Goal: Information Seeking & Learning: Find specific fact

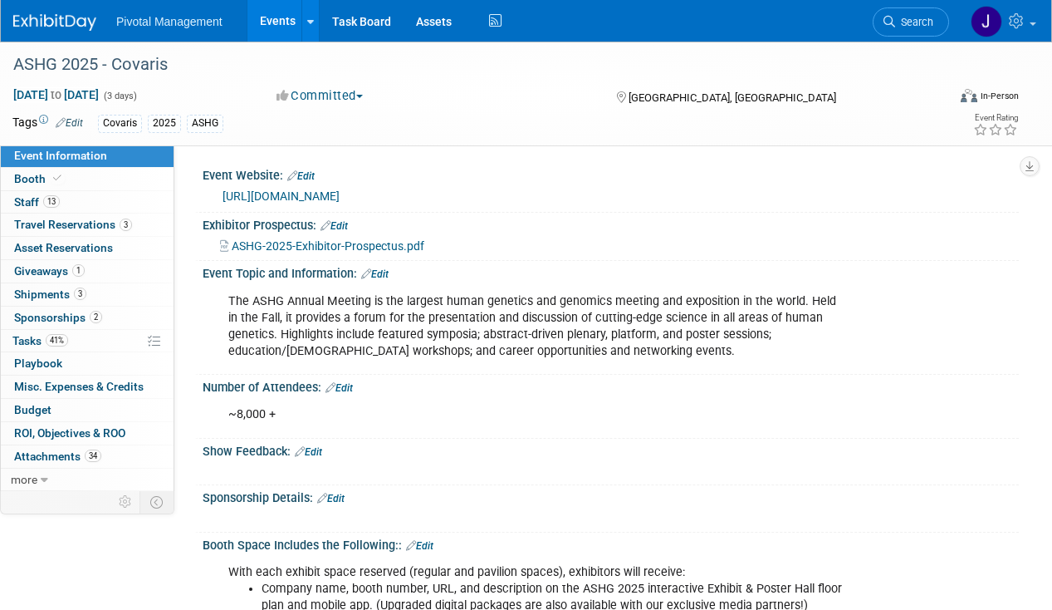
scroll to position [951, 0]
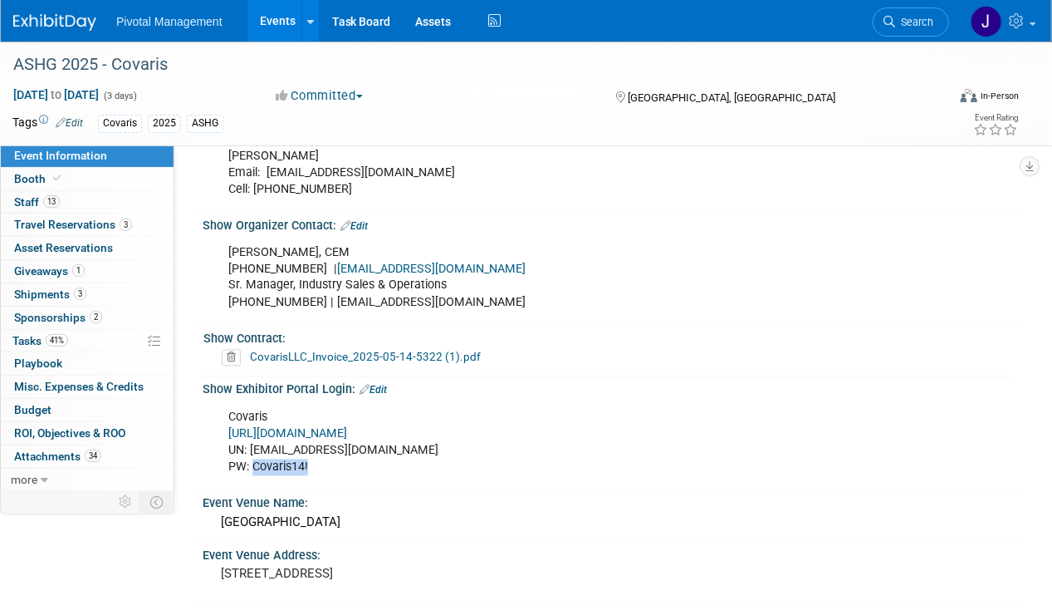
click at [568, 282] on div "Sara Whitney, CEM 301-634-7326 | exhibits@ashg.org Sr. Manager, Industry Sales …" at bounding box center [537, 277] width 641 height 83
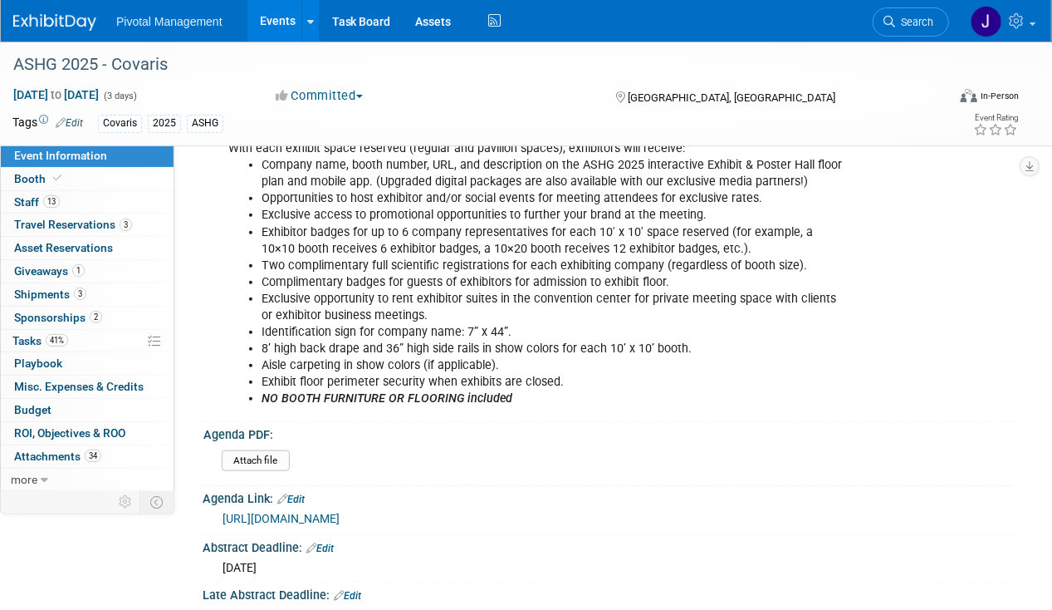
scroll to position [703, 0]
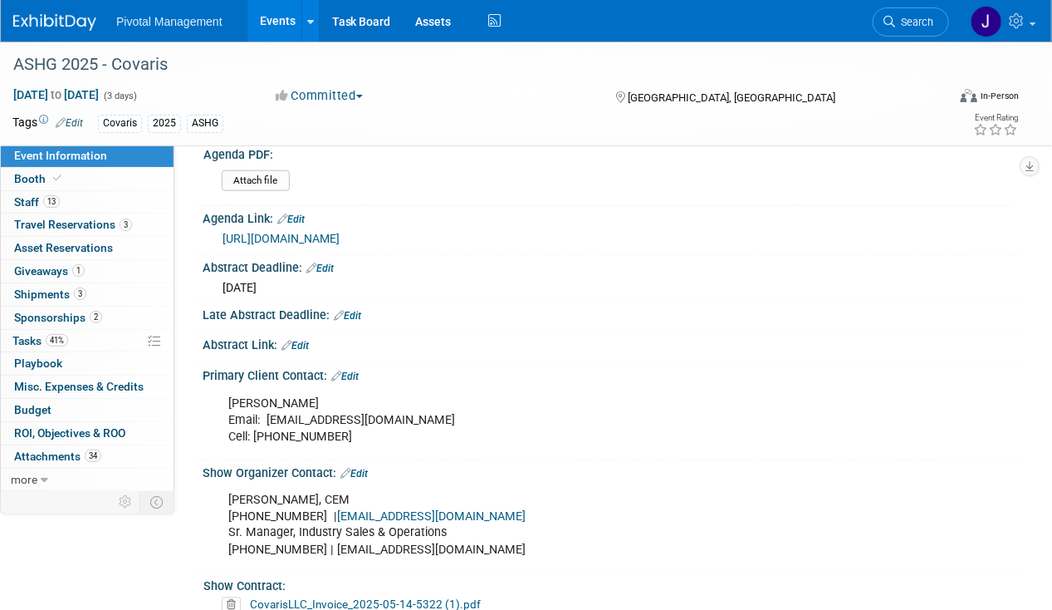
click at [340, 232] on link "https://www.ashg.org/meetings/2025meeting/program/ashg-2025-scientific-program-…" at bounding box center [281, 238] width 117 height 13
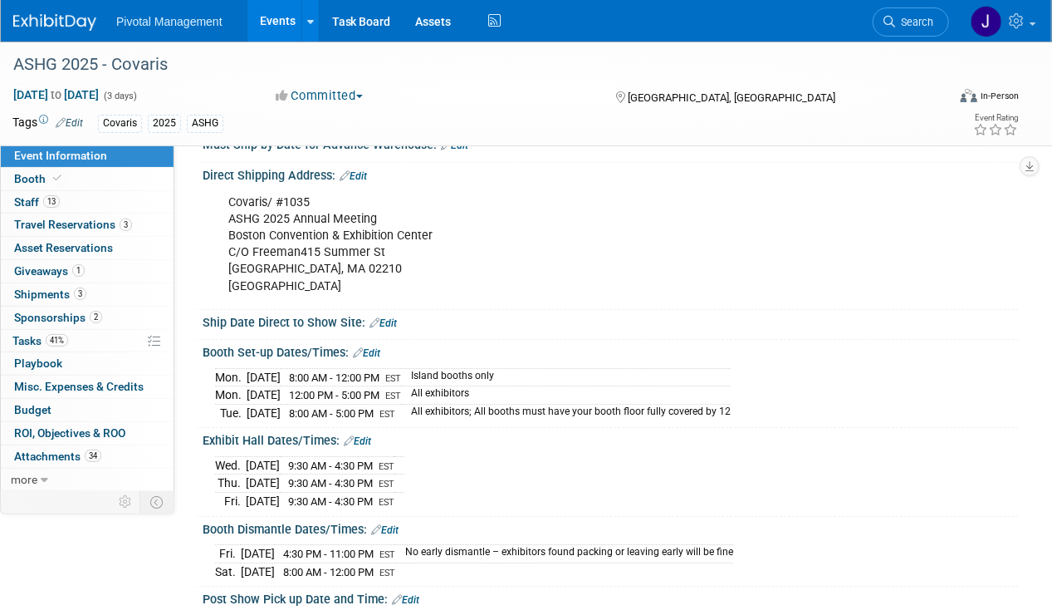
scroll to position [2038, 0]
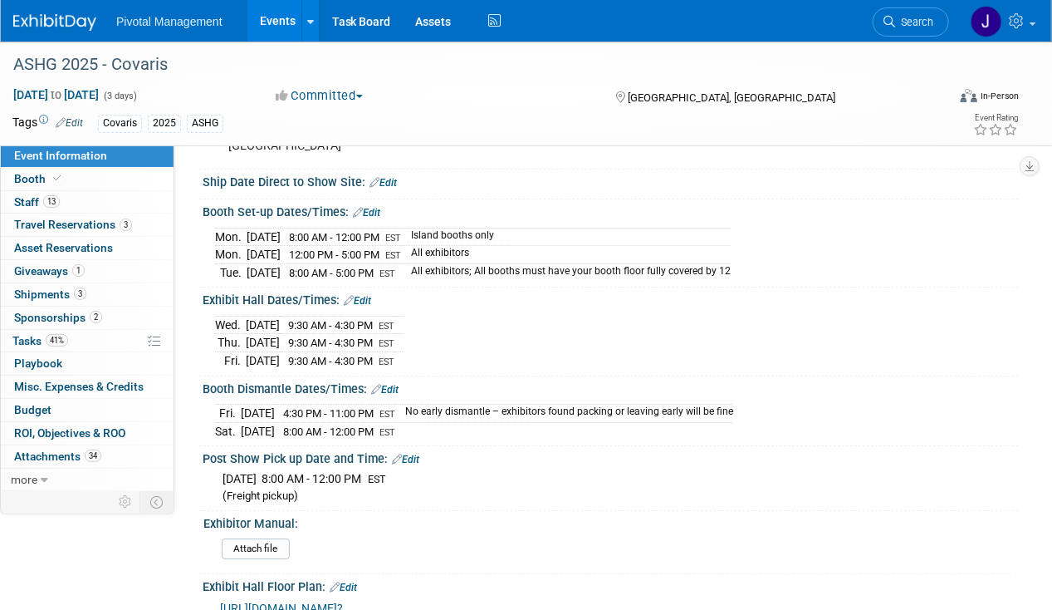
drag, startPoint x: 201, startPoint y: 195, endPoint x: 460, endPoint y: 415, distance: 339.9
copy div "Booth Set-up Dates/Times: Edit Mon. Oct 13, 2025 8:00 AM - 12:00 PM EST Island …"
click at [345, 355] on span "9:30 AM - 4:30 PM" at bounding box center [330, 361] width 85 height 12
click at [910, 24] on span "Search" at bounding box center [914, 22] width 38 height 12
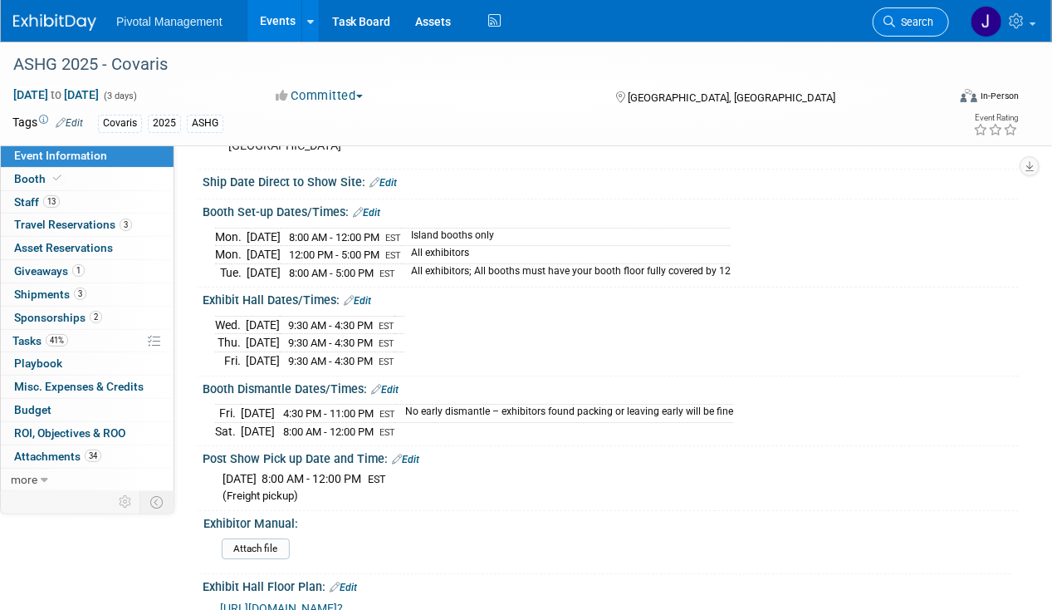
scroll to position [0, 0]
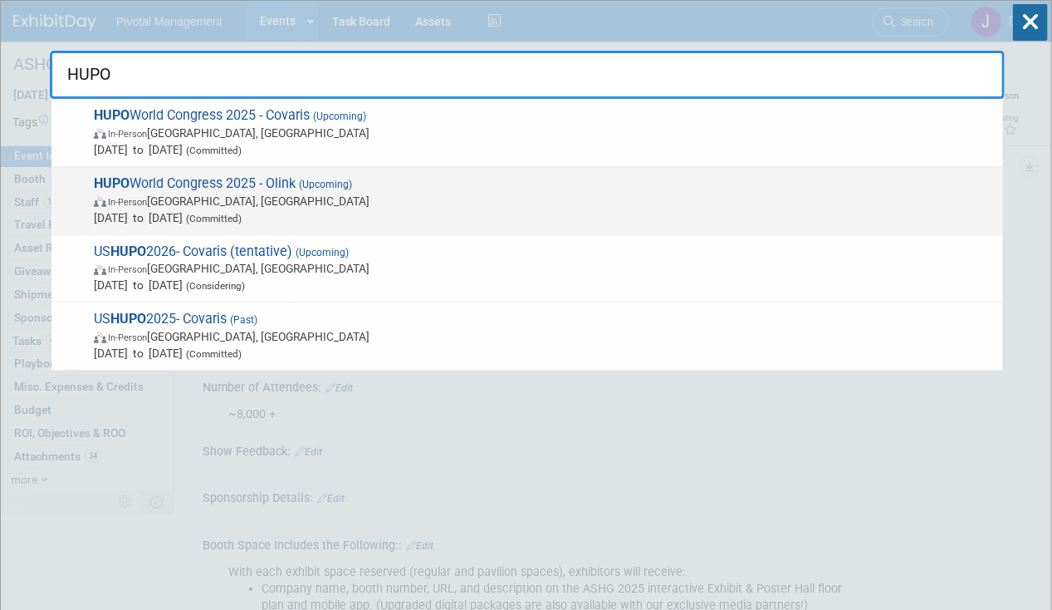
type input "HUPO"
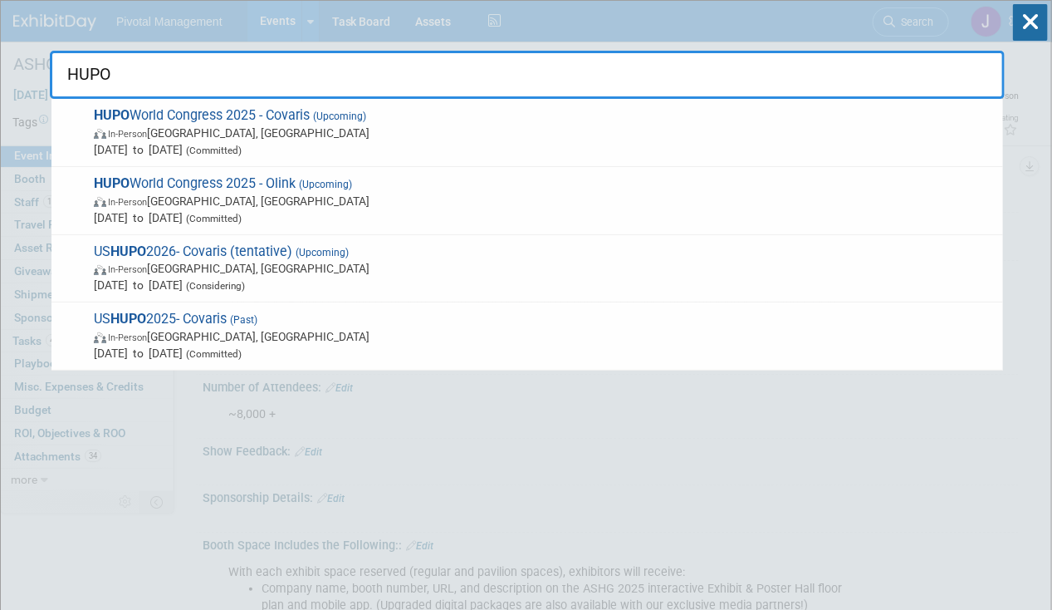
click at [465, 167] on div "HUPO World Congress 2025 - Olink (Upcoming) In-Person Toronto, Canada Nov 9, 20…" at bounding box center [527, 201] width 952 height 68
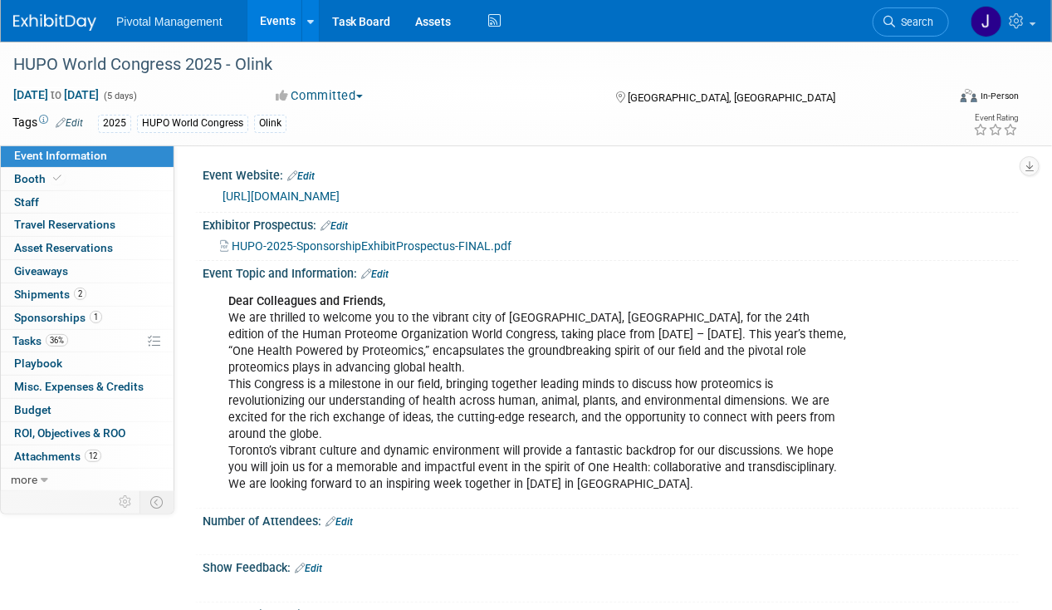
drag, startPoint x: 0, startPoint y: 0, endPoint x: 925, endPoint y: 18, distance: 925.3
click at [925, 18] on span "Search" at bounding box center [914, 22] width 38 height 12
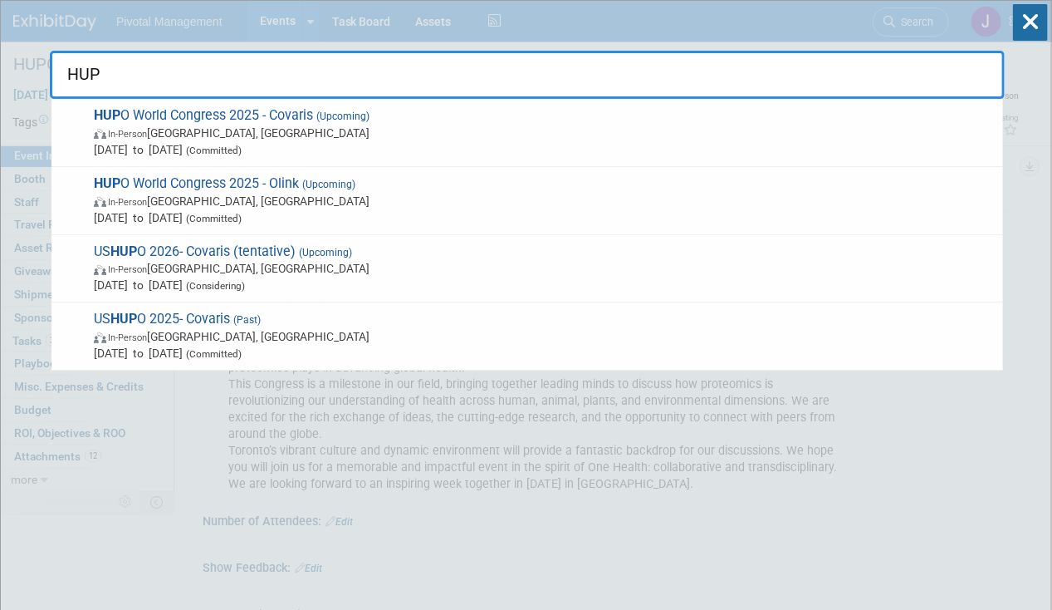
type input "HUPO"
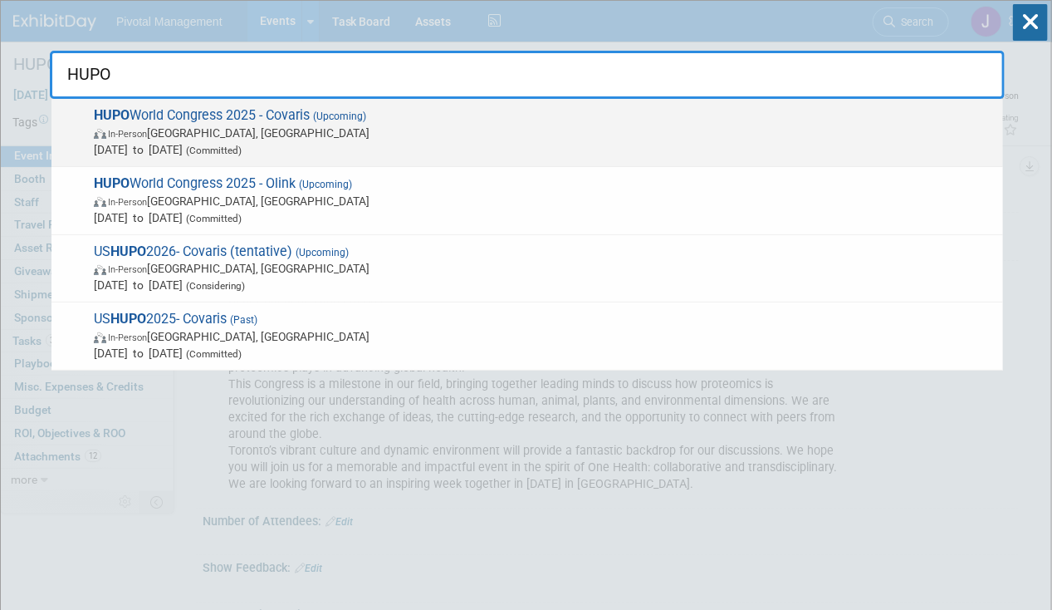
click at [449, 149] on span "[DATE] to [DATE] (Committed)" at bounding box center [544, 149] width 901 height 17
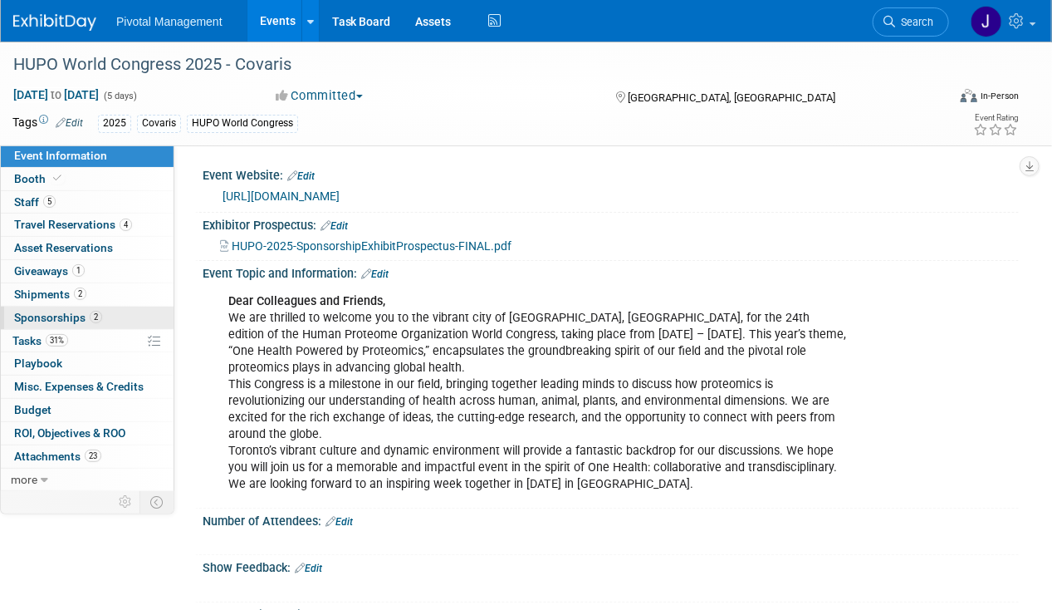
click at [55, 311] on span "Sponsorships 2" at bounding box center [58, 317] width 88 height 13
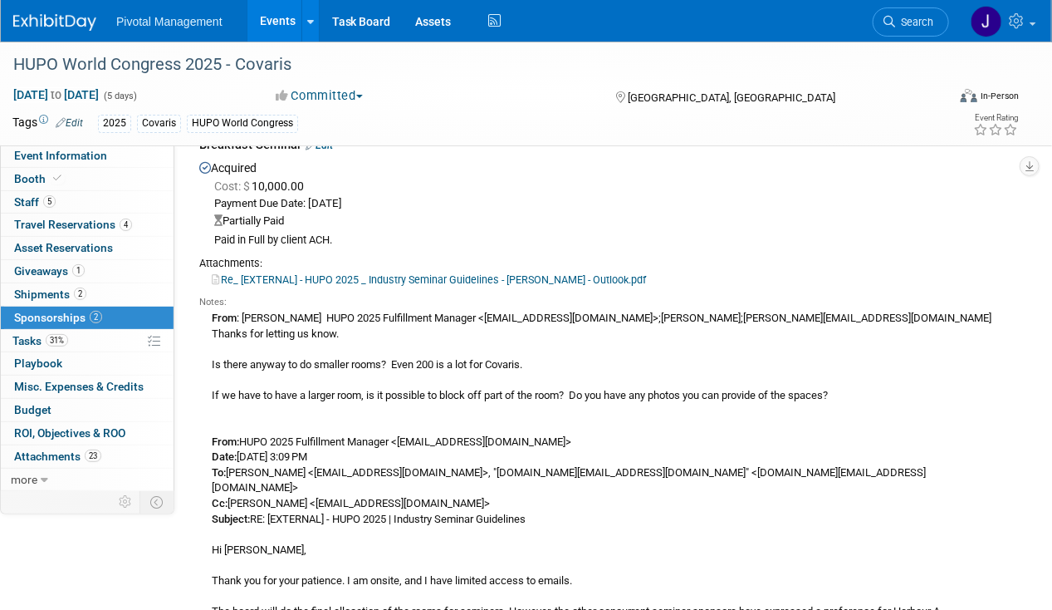
scroll to position [409, 0]
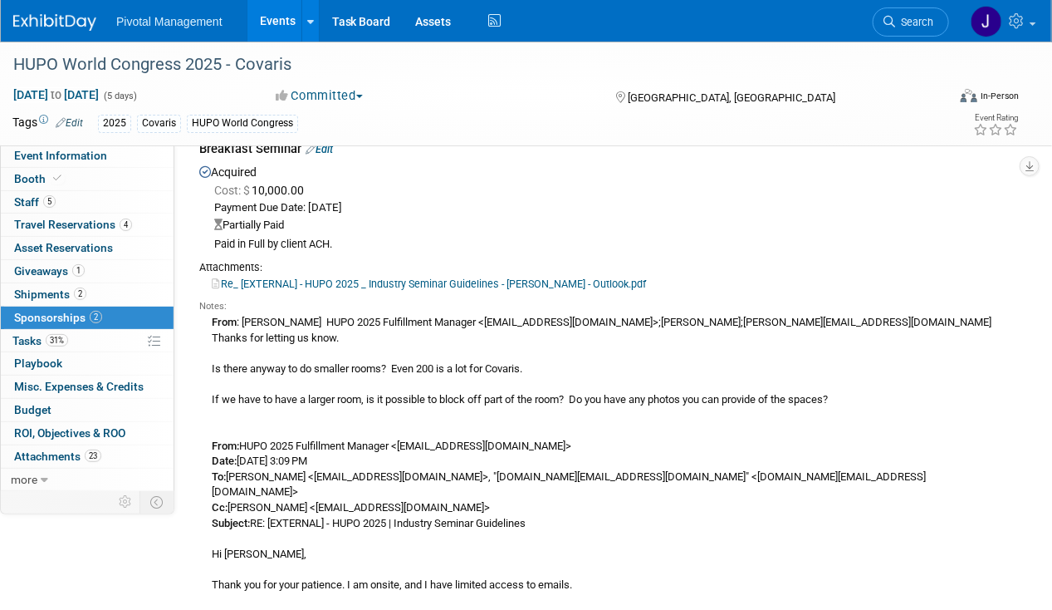
click at [509, 286] on link "Re_ [EXTERNAL] - HUPO 2025 _ Industry Seminar Guidelines - Briana Waqa - Outloo…" at bounding box center [429, 283] width 434 height 12
